Goal: Use online tool/utility: Use online tool/utility

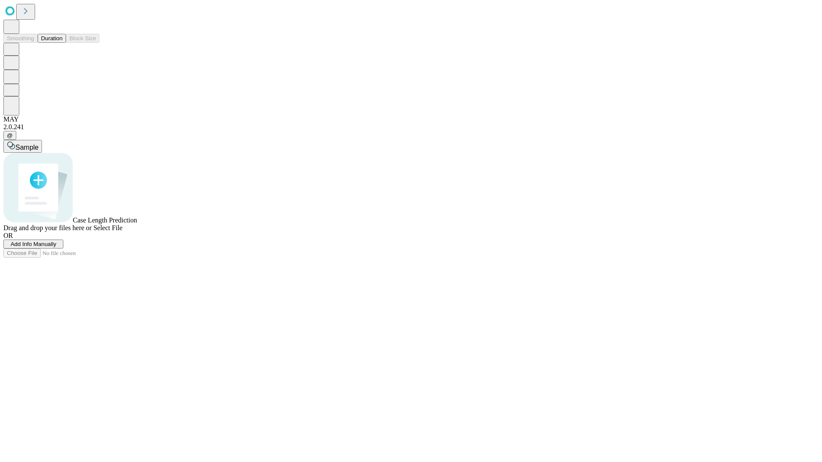
click at [63, 43] on button "Duration" at bounding box center [52, 38] width 28 height 9
click at [122, 232] on span "Select File" at bounding box center [107, 227] width 29 height 7
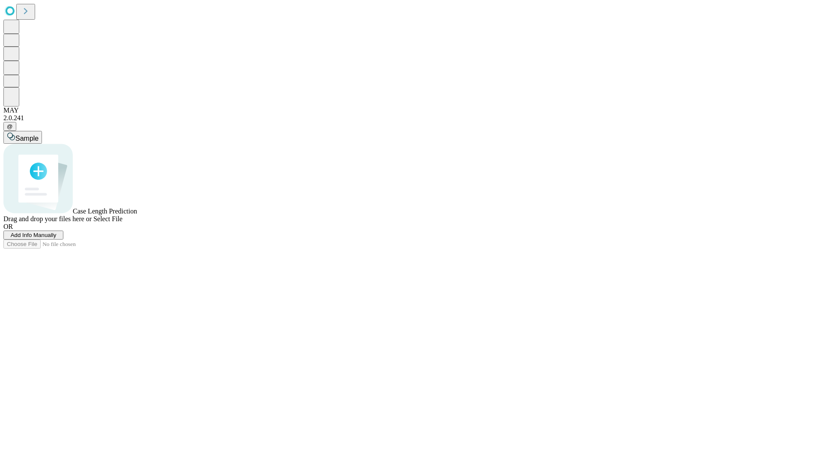
click at [122, 223] on span "Select File" at bounding box center [107, 218] width 29 height 7
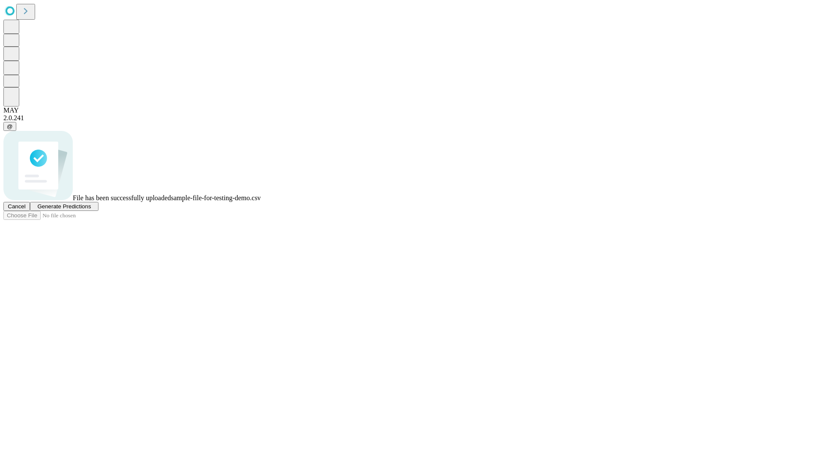
click at [91, 210] on span "Generate Predictions" at bounding box center [64, 206] width 54 height 6
